Goal: Task Accomplishment & Management: Manage account settings

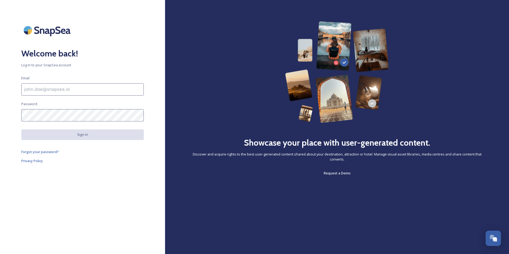
click at [81, 92] on input at bounding box center [82, 89] width 122 height 12
type input "[EMAIL_ADDRESS][DOMAIN_NAME]"
click at [39, 151] on span "Forgot your password?" at bounding box center [40, 151] width 38 height 5
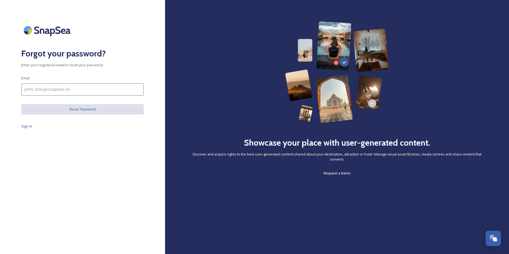
click at [48, 90] on input at bounding box center [82, 89] width 122 height 12
type input "[EMAIL_ADDRESS][DOMAIN_NAME]"
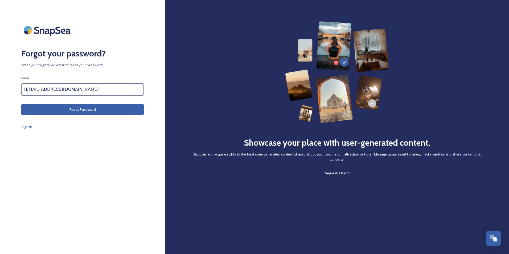
click at [59, 109] on button "Reset Password" at bounding box center [82, 109] width 122 height 11
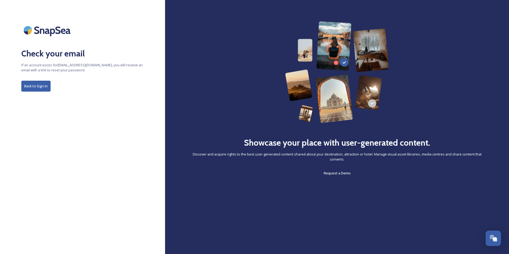
click at [45, 85] on button "Back to Sign in" at bounding box center [35, 86] width 29 height 11
